Goal: Transaction & Acquisition: Purchase product/service

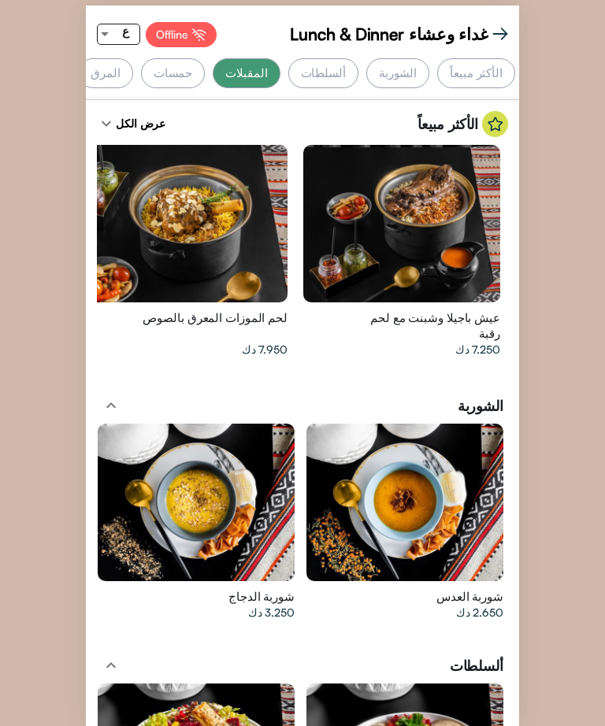
scroll to position [2773, 0]
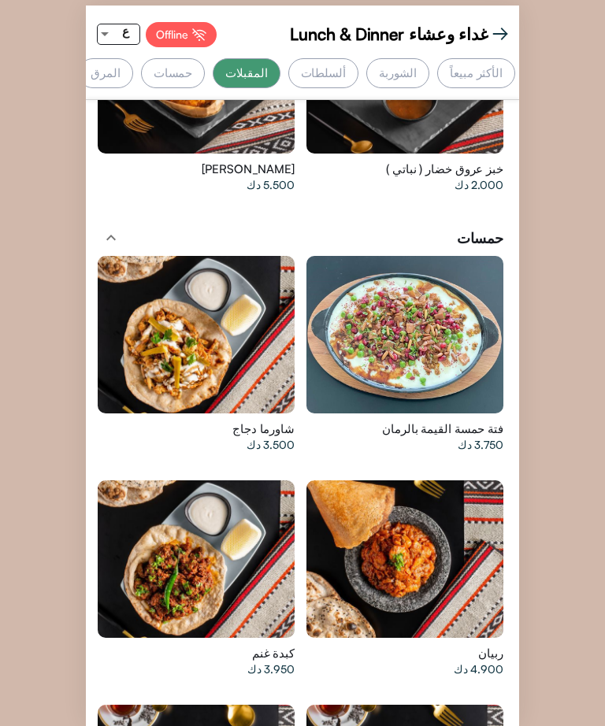
click at [396, 67] on div "الشوربة" at bounding box center [397, 73] width 63 height 30
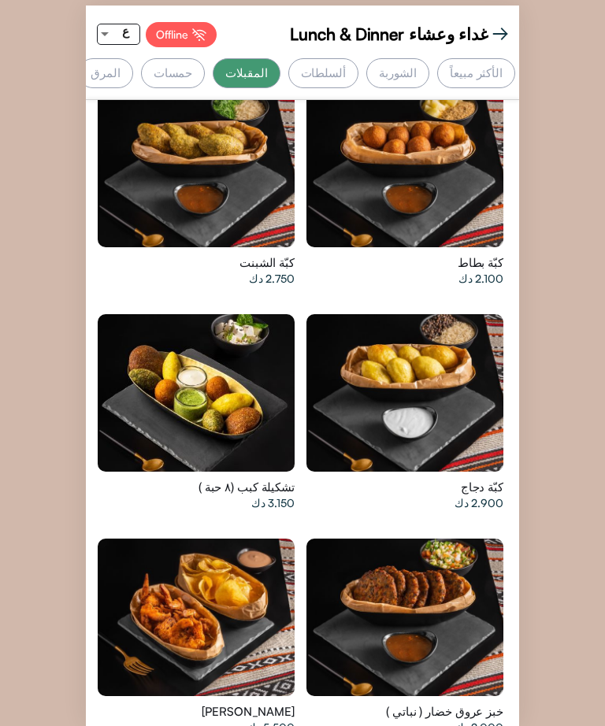
scroll to position [2325, 0]
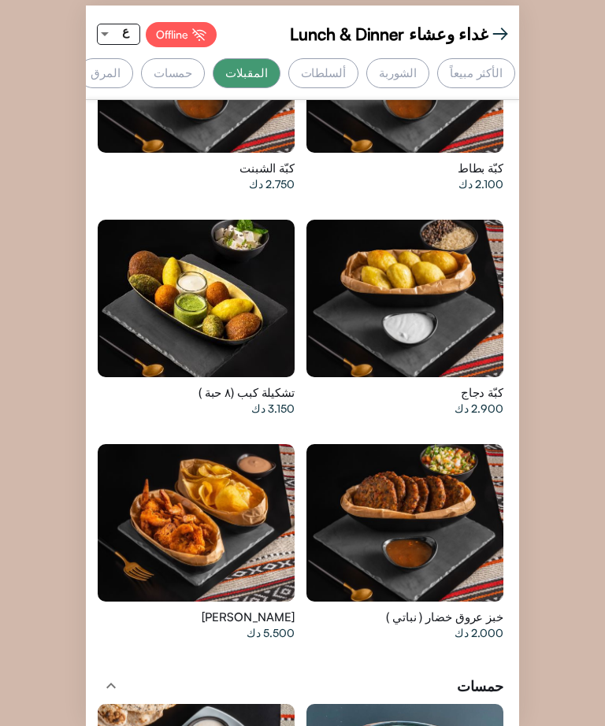
click at [203, 68] on div "حمسات" at bounding box center [173, 73] width 65 height 30
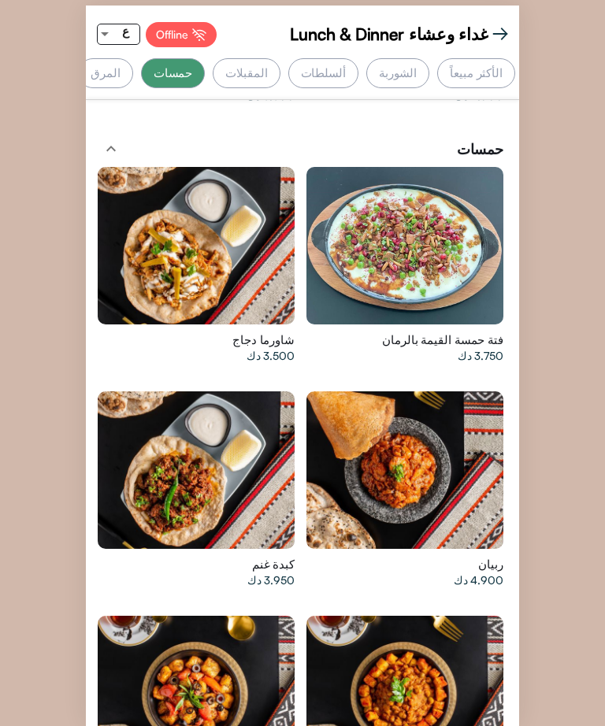
click at [133, 68] on div "المرق" at bounding box center [105, 73] width 55 height 30
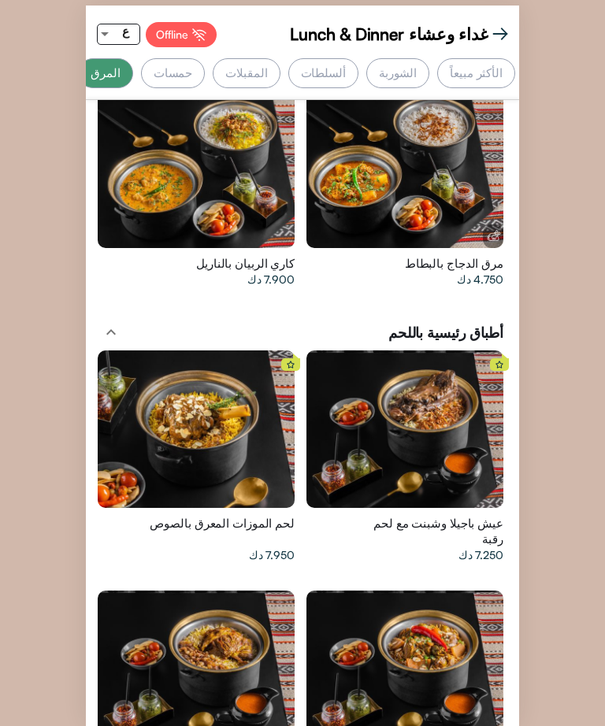
scroll to position [3889, 0]
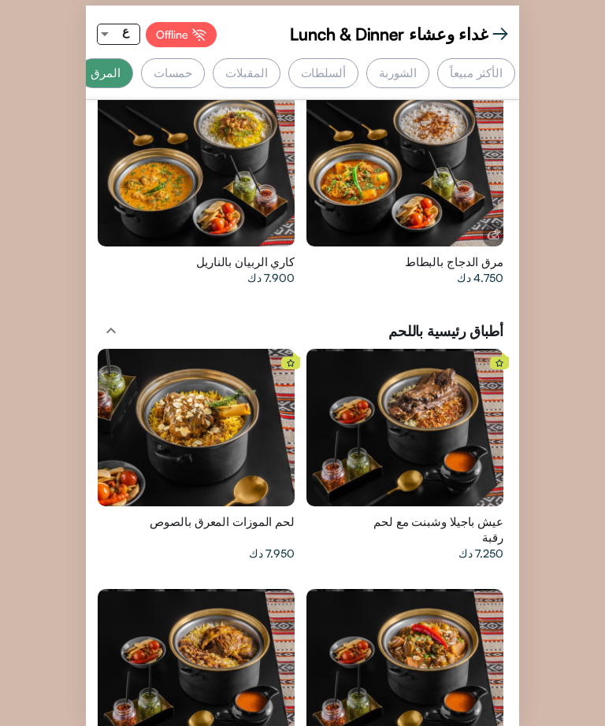
click at [450, 435] on div at bounding box center [404, 427] width 197 height 157
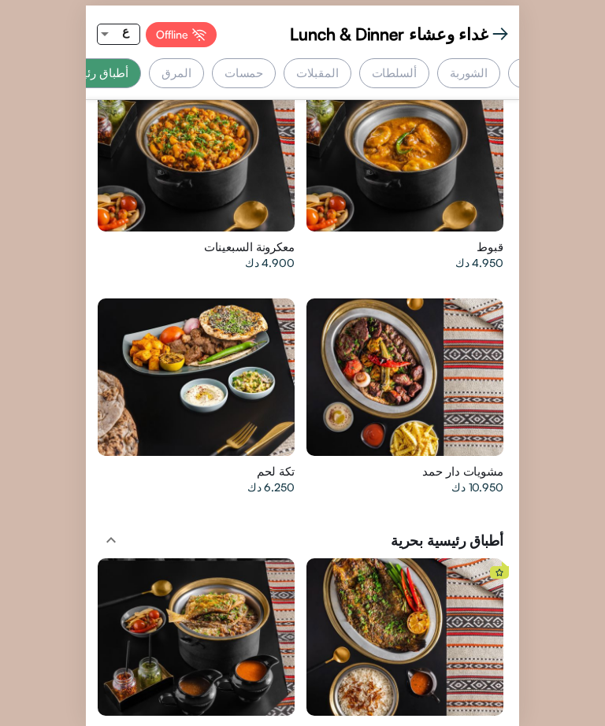
scroll to position [0, 0]
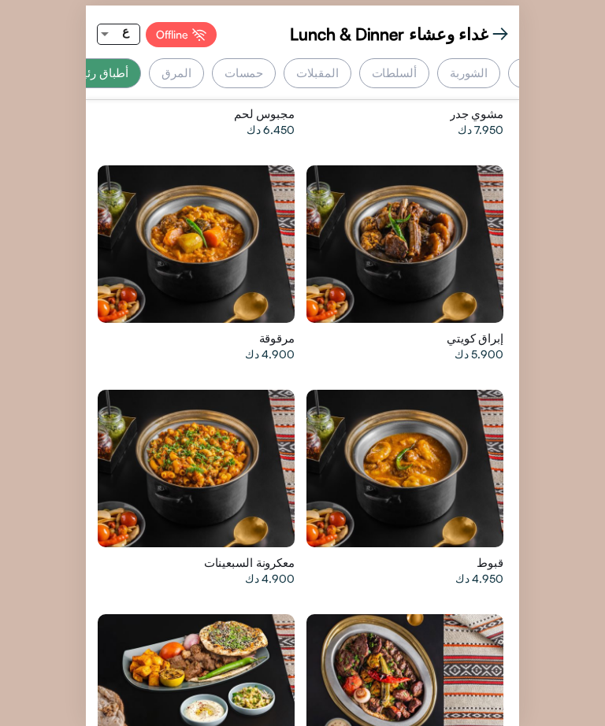
click at [416, 427] on div at bounding box center [404, 468] width 197 height 157
click at [144, 173] on div at bounding box center [196, 243] width 197 height 157
click at [424, 452] on div at bounding box center [404, 468] width 197 height 157
click at [171, 165] on div at bounding box center [196, 243] width 197 height 157
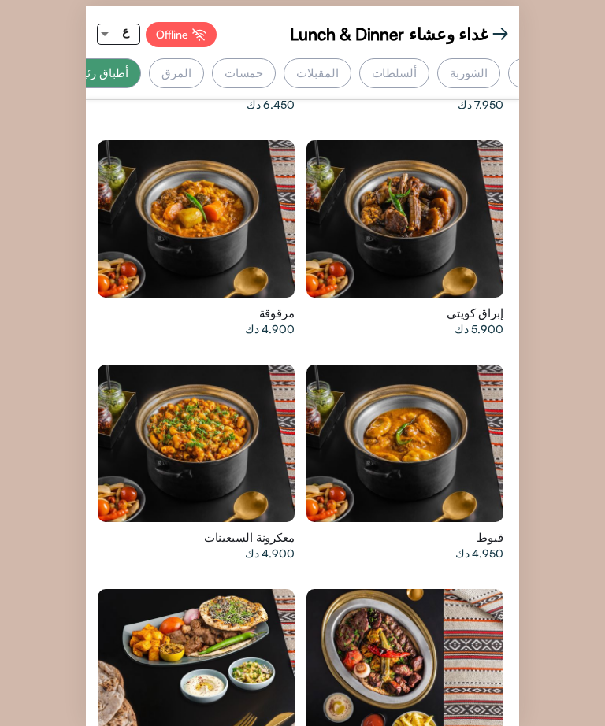
scroll to position [4608, 0]
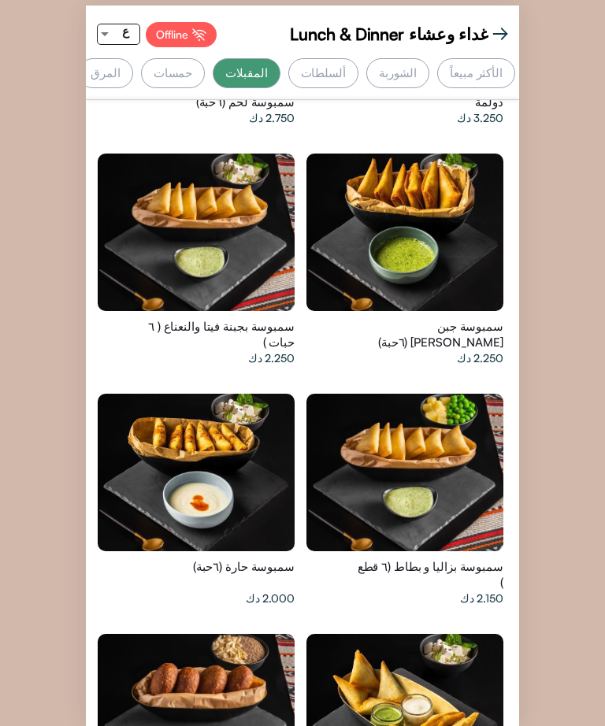
click at [443, 464] on div at bounding box center [404, 472] width 197 height 157
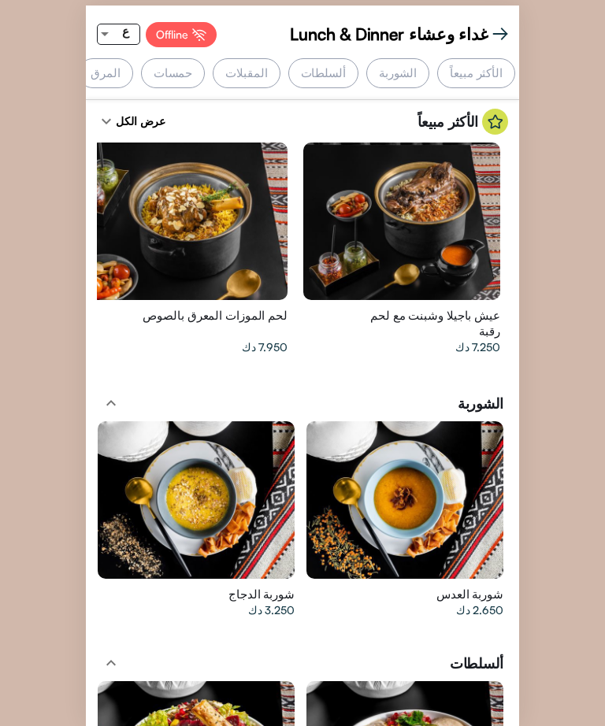
click at [489, 76] on div "الأكثر مبيعاً" at bounding box center [476, 73] width 78 height 30
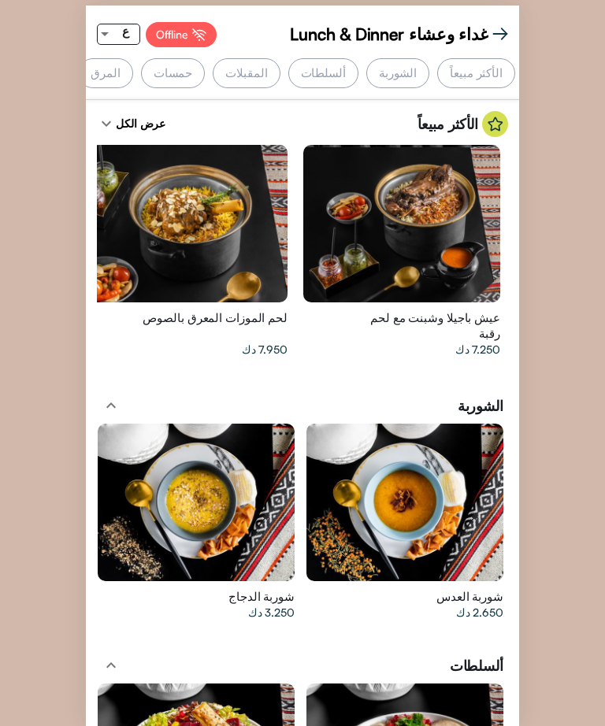
click at [411, 61] on div "الشوربة" at bounding box center [397, 73] width 63 height 30
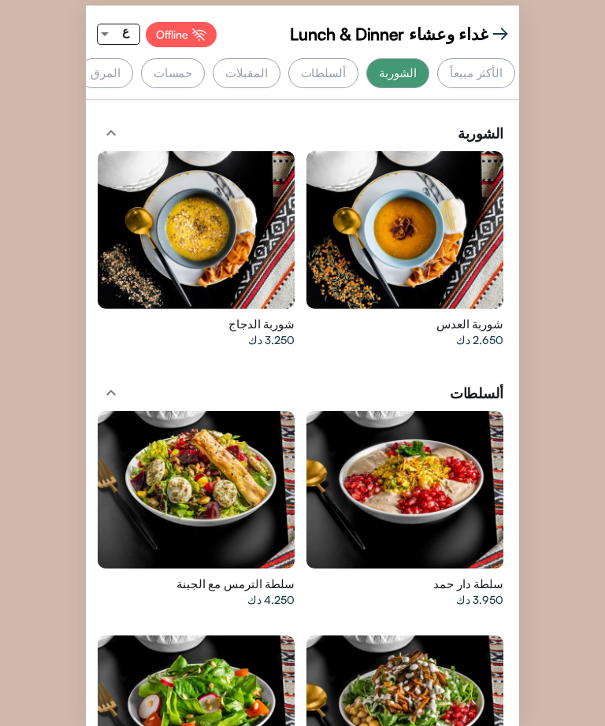
click at [400, 75] on div "الشوربة" at bounding box center [397, 73] width 63 height 30
click at [471, 81] on div "الأكثر مبيعاً" at bounding box center [476, 73] width 78 height 30
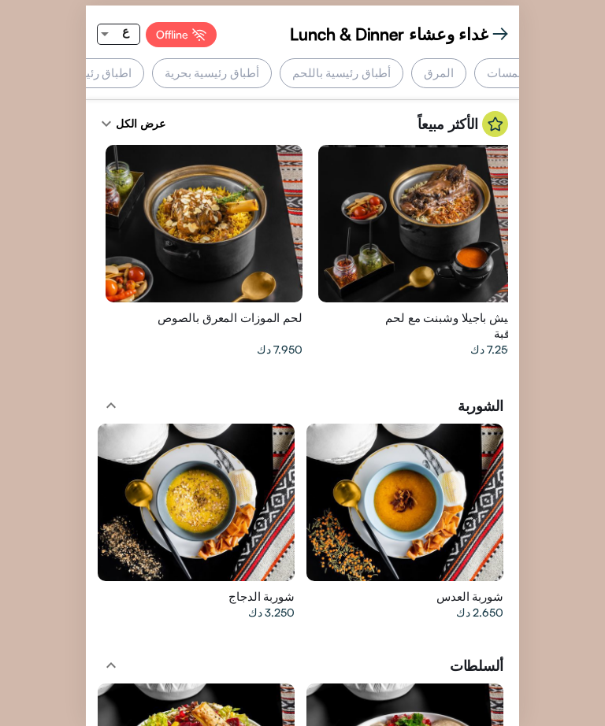
scroll to position [0, -376]
click at [314, 83] on div "أطباق رئيسية بحرية" at bounding box center [254, 73] width 120 height 30
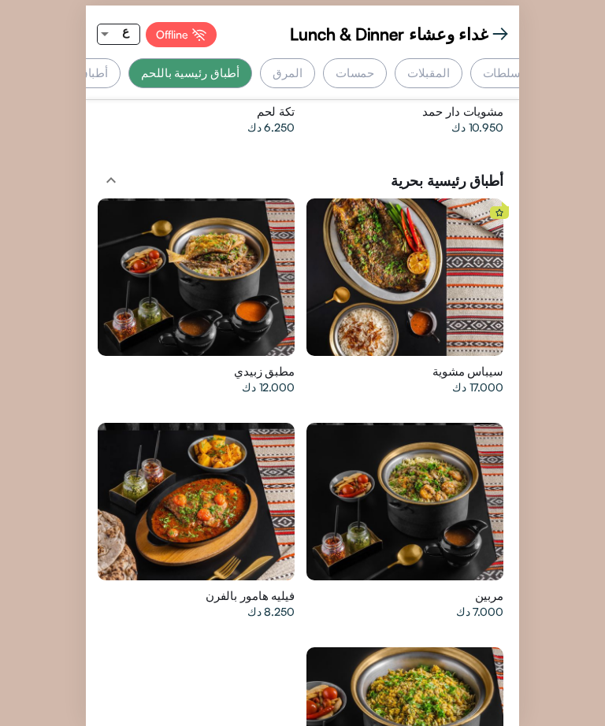
scroll to position [5081, 0]
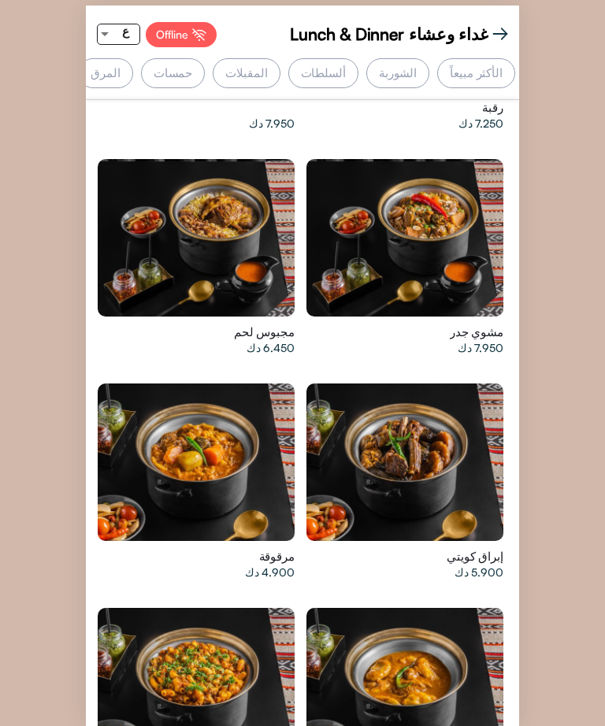
click at [420, 59] on div "الشوربة" at bounding box center [397, 73] width 63 height 30
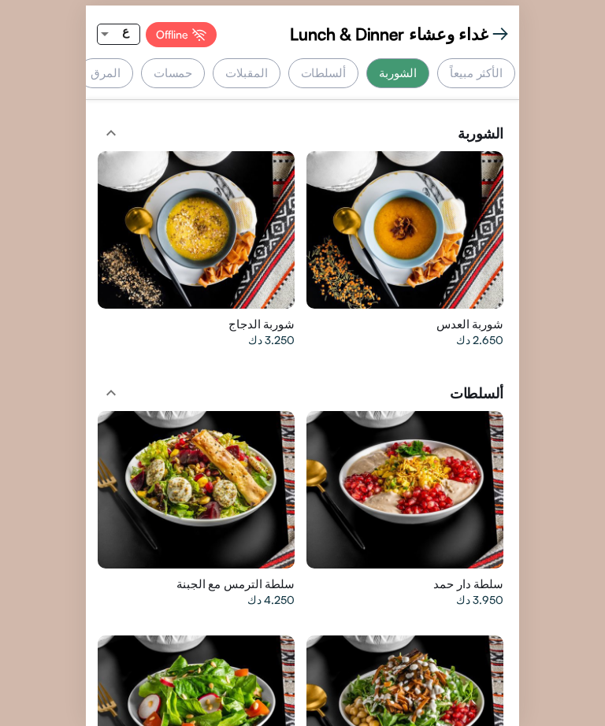
click at [403, 67] on div "الشوربة" at bounding box center [397, 73] width 63 height 30
click at [485, 72] on div "الأكثر مبيعاً" at bounding box center [476, 73] width 78 height 30
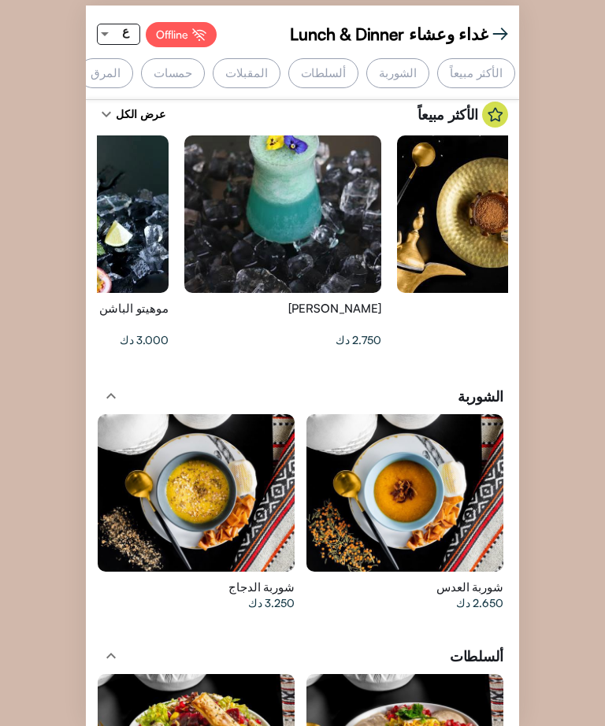
click at [420, 516] on div at bounding box center [404, 492] width 197 height 157
click at [237, 242] on div at bounding box center [282, 213] width 197 height 157
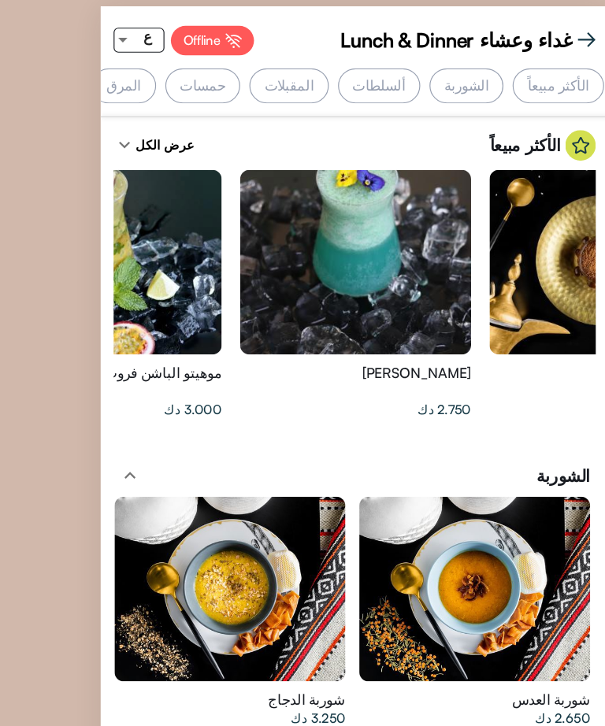
scroll to position [0, 89]
click at [39, 348] on div "[PERSON_NAME] فروت 3.000 دك" at bounding box center [114, 335] width 150 height 67
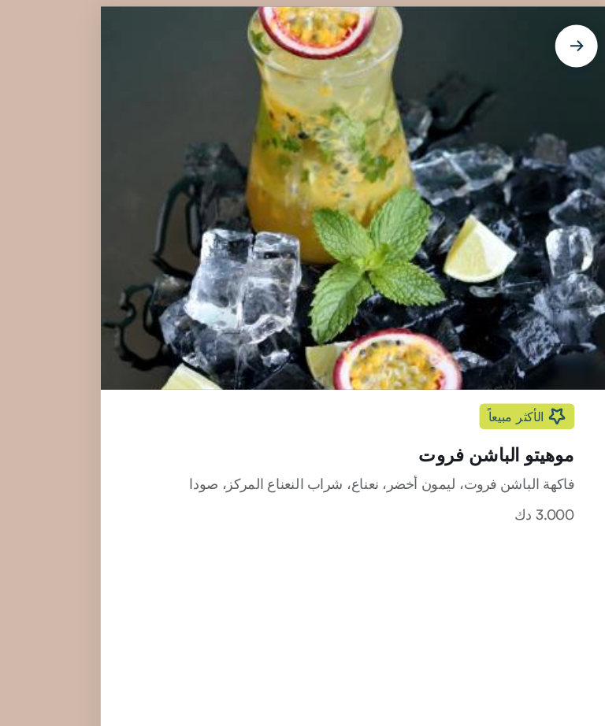
scroll to position [0, 97]
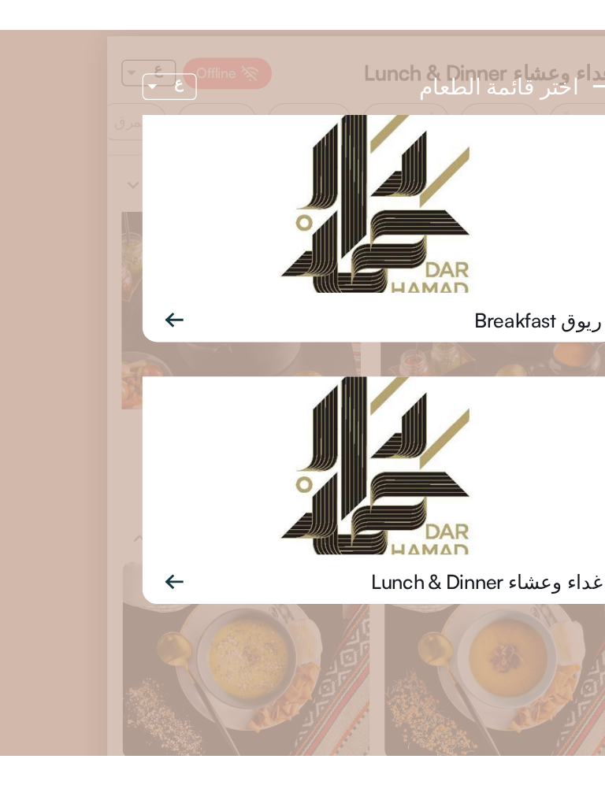
scroll to position [1, 0]
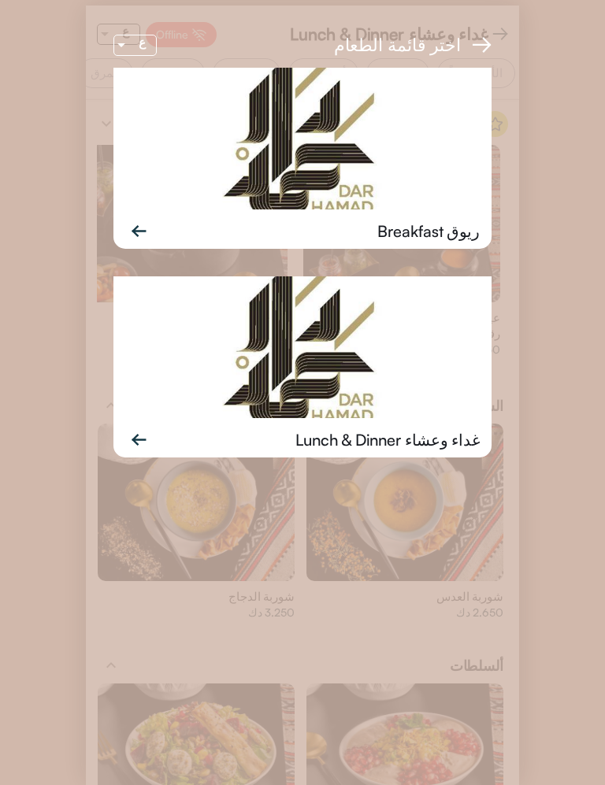
click at [372, 402] on img at bounding box center [302, 347] width 378 height 142
